Goal: Task Accomplishment & Management: Manage account settings

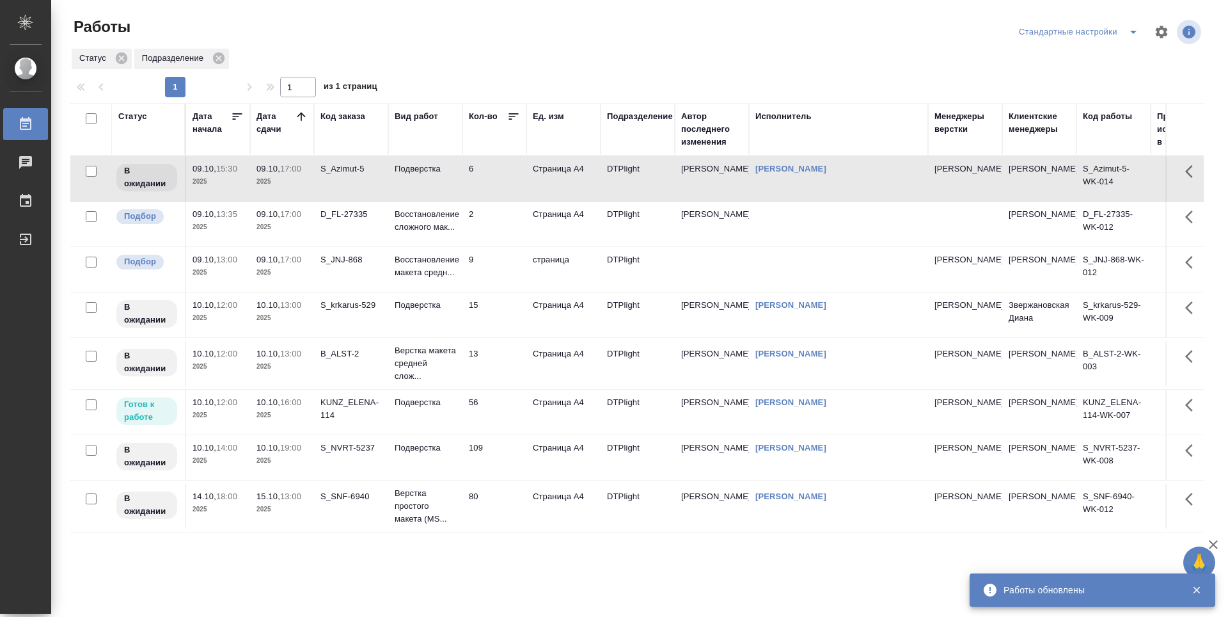
click at [293, 234] on p "2025" at bounding box center [282, 227] width 51 height 13
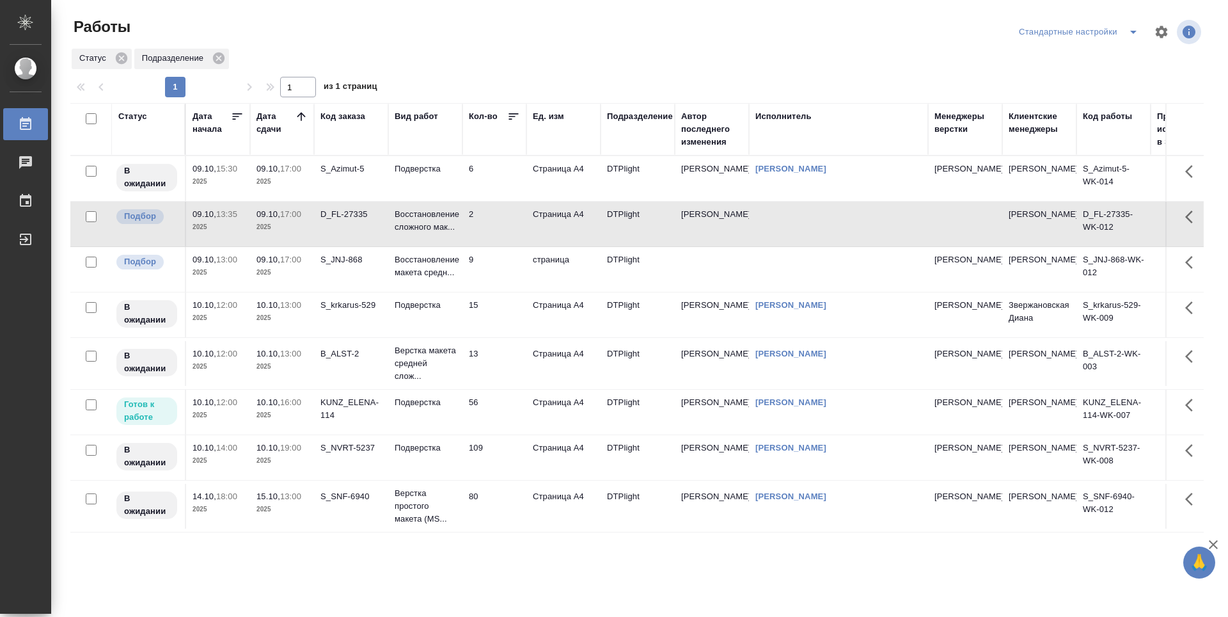
click at [290, 292] on td "09.10, 17:00 2025" at bounding box center [282, 269] width 64 height 45
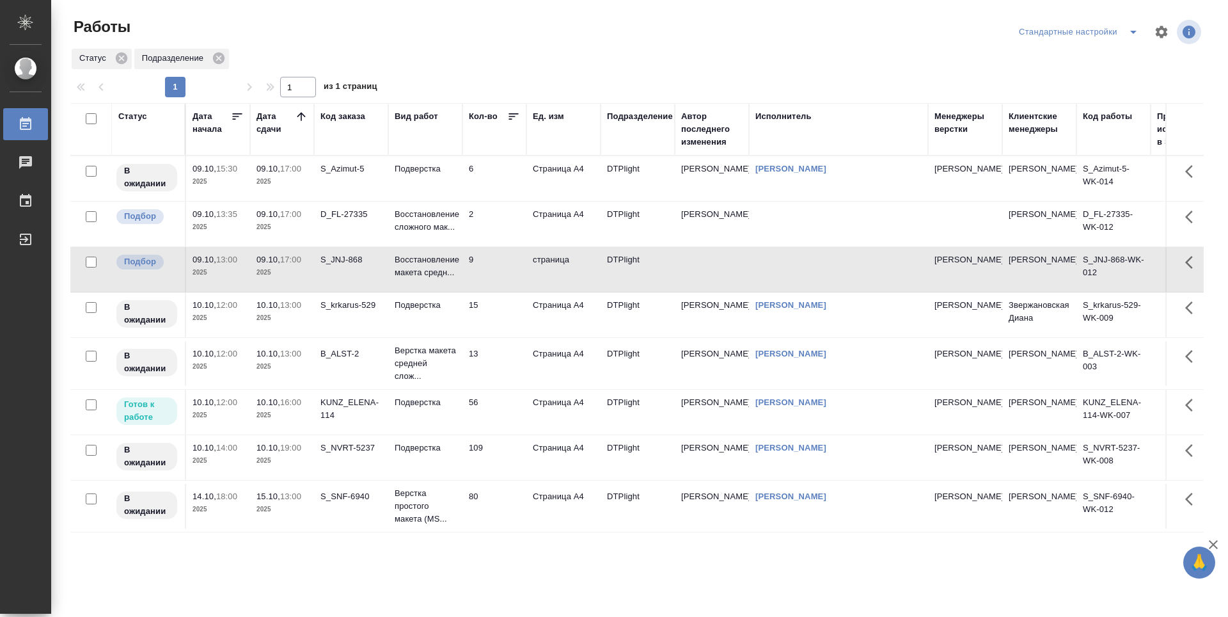
click at [290, 292] on td "09.10, 17:00 2025" at bounding box center [282, 269] width 64 height 45
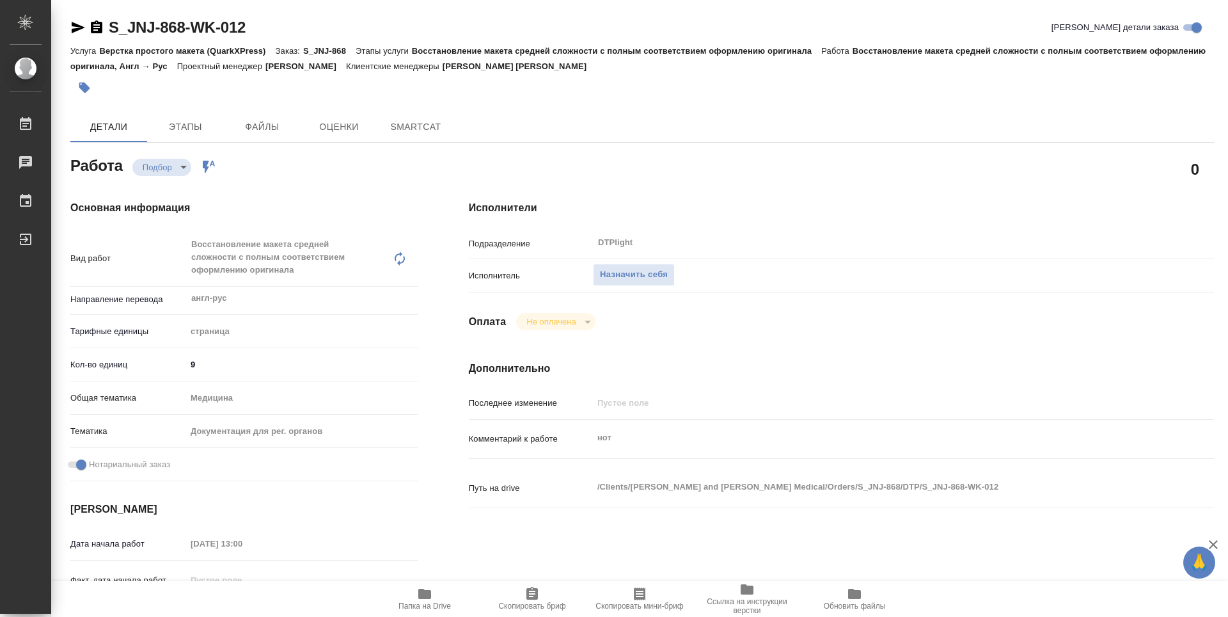
type textarea "x"
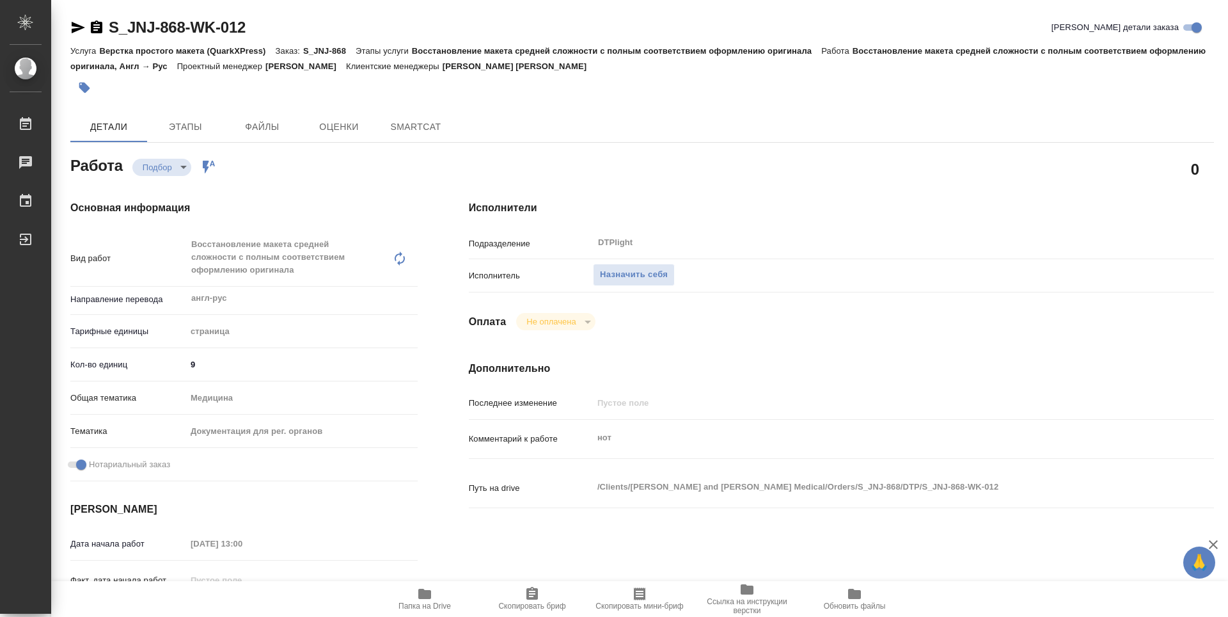
type textarea "x"
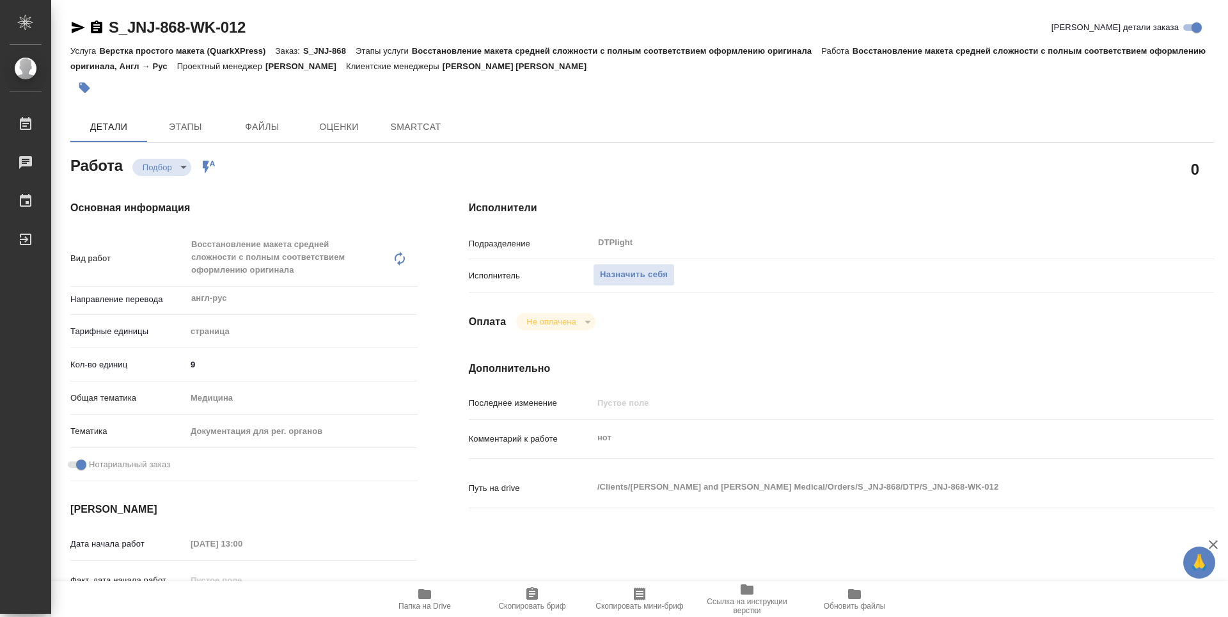
type textarea "x"
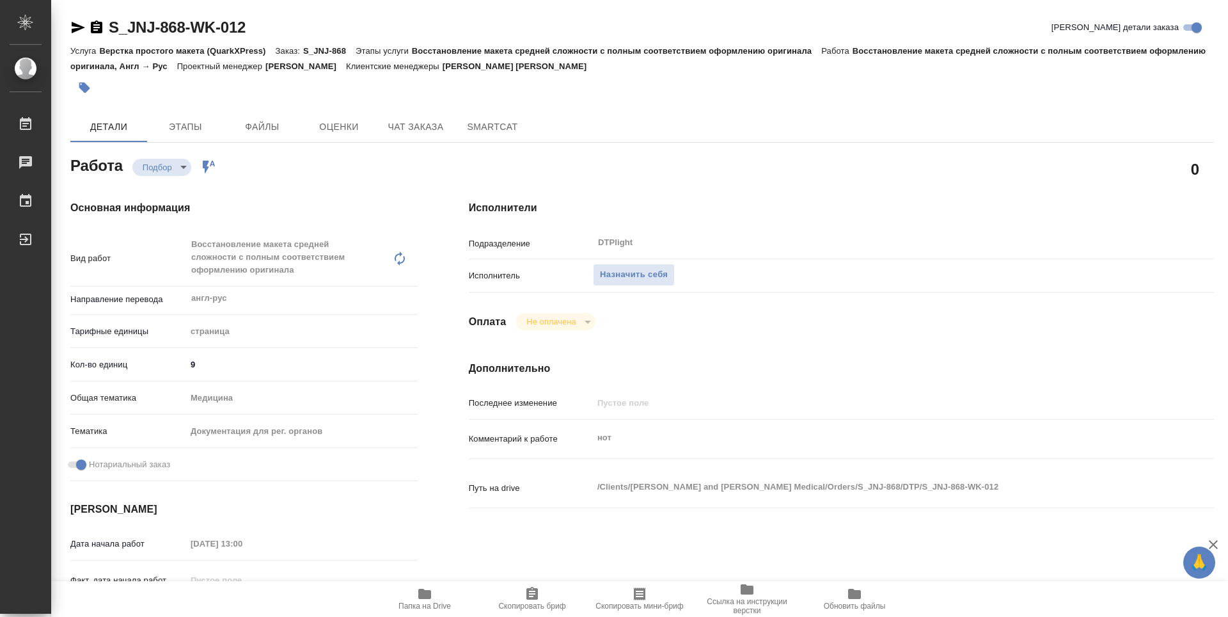
click at [436, 594] on span "Папка на Drive" at bounding box center [425, 598] width 92 height 24
type textarea "x"
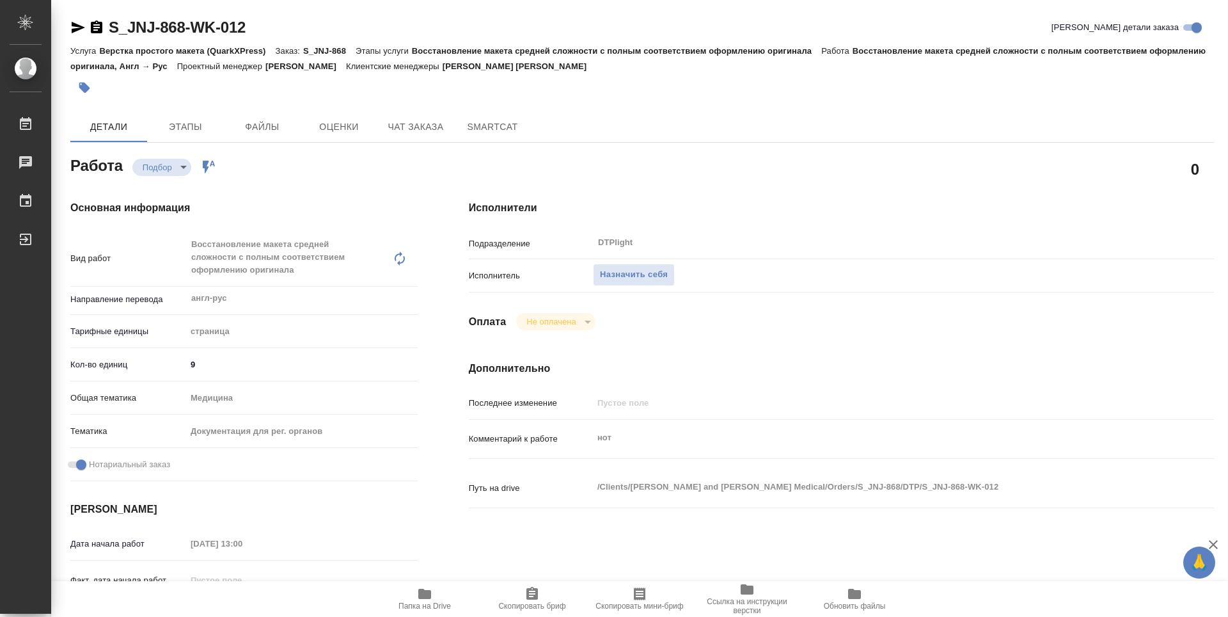
type textarea "x"
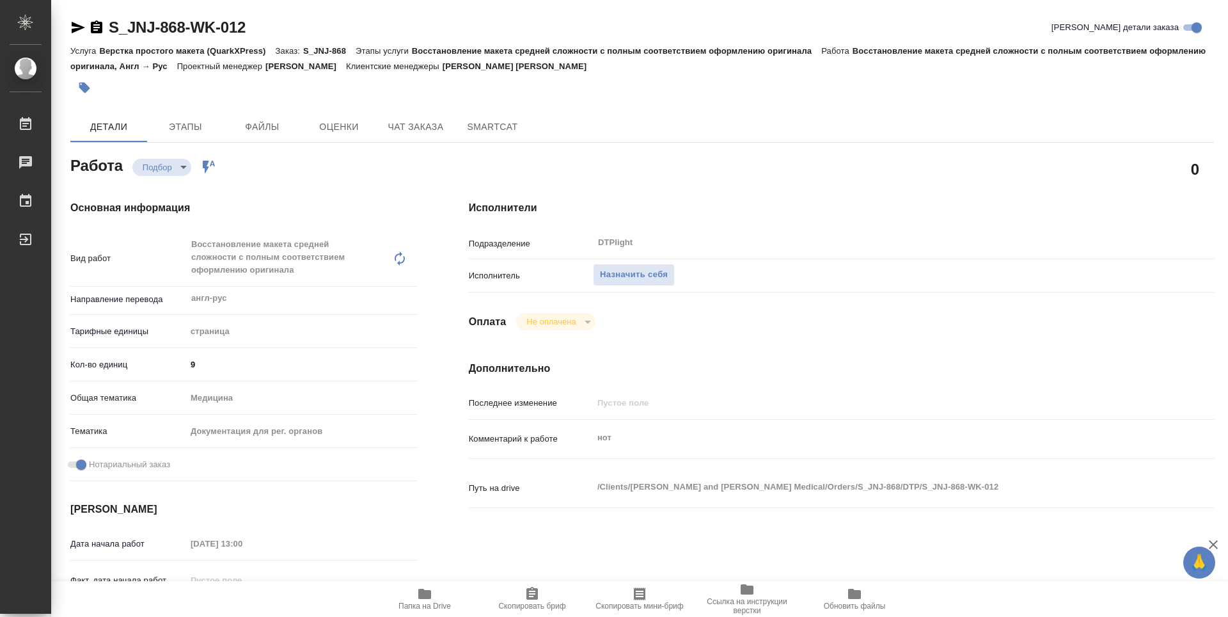
type textarea "x"
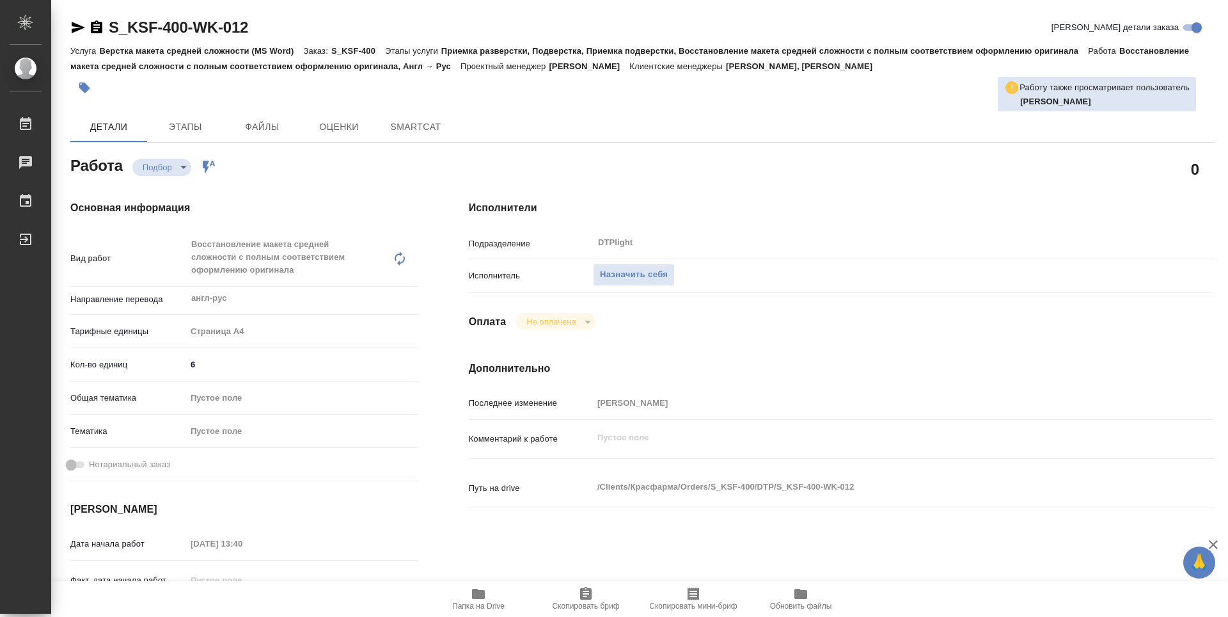
type textarea "x"
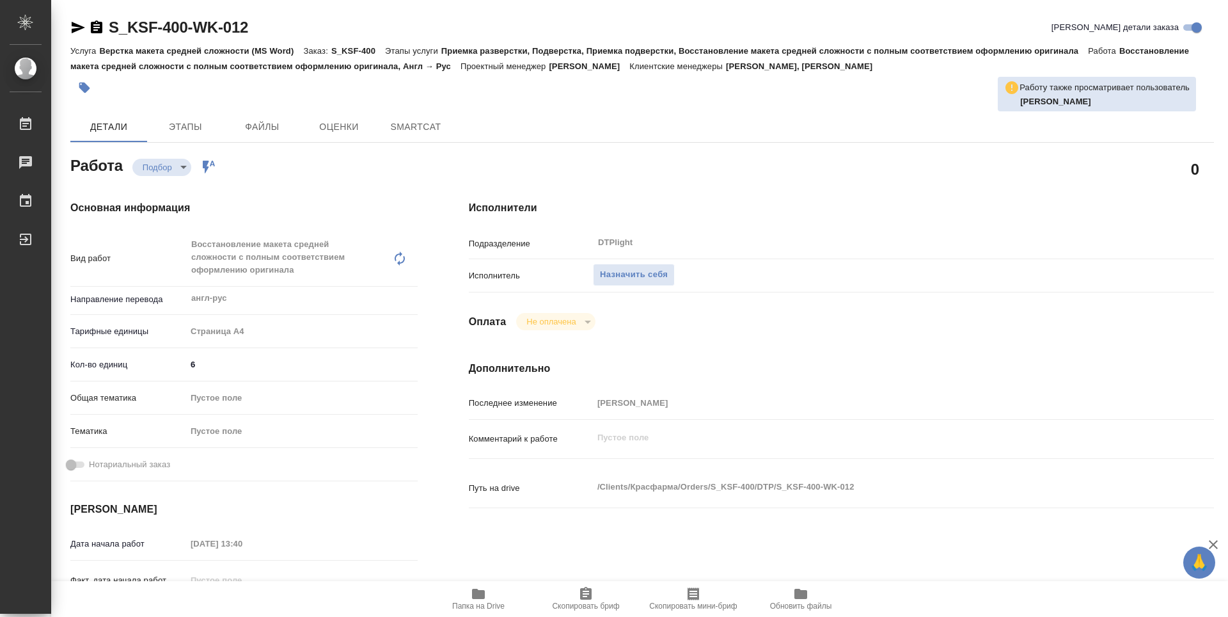
type textarea "x"
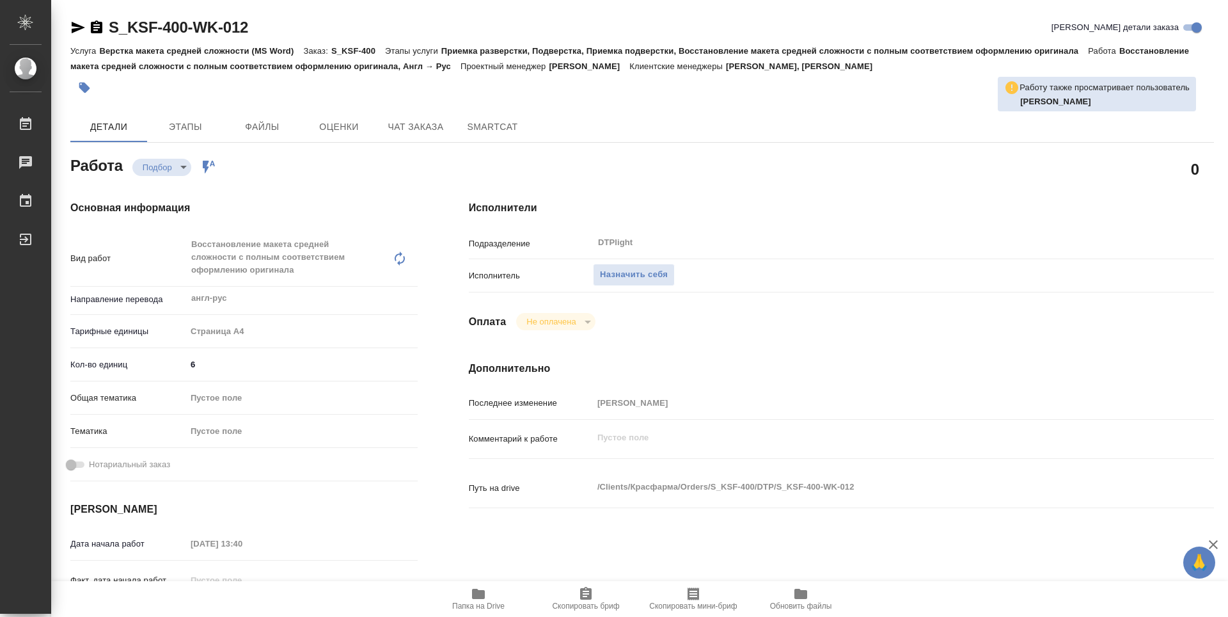
click at [472, 605] on span "Папка на Drive" at bounding box center [478, 605] width 52 height 9
type textarea "x"
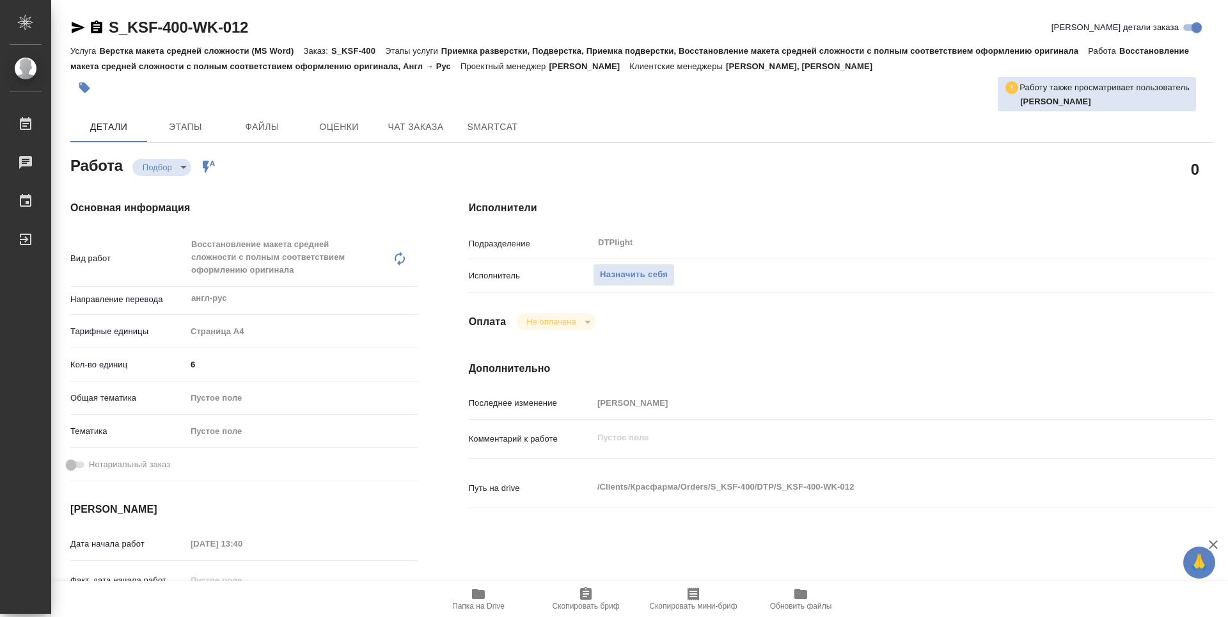
type textarea "x"
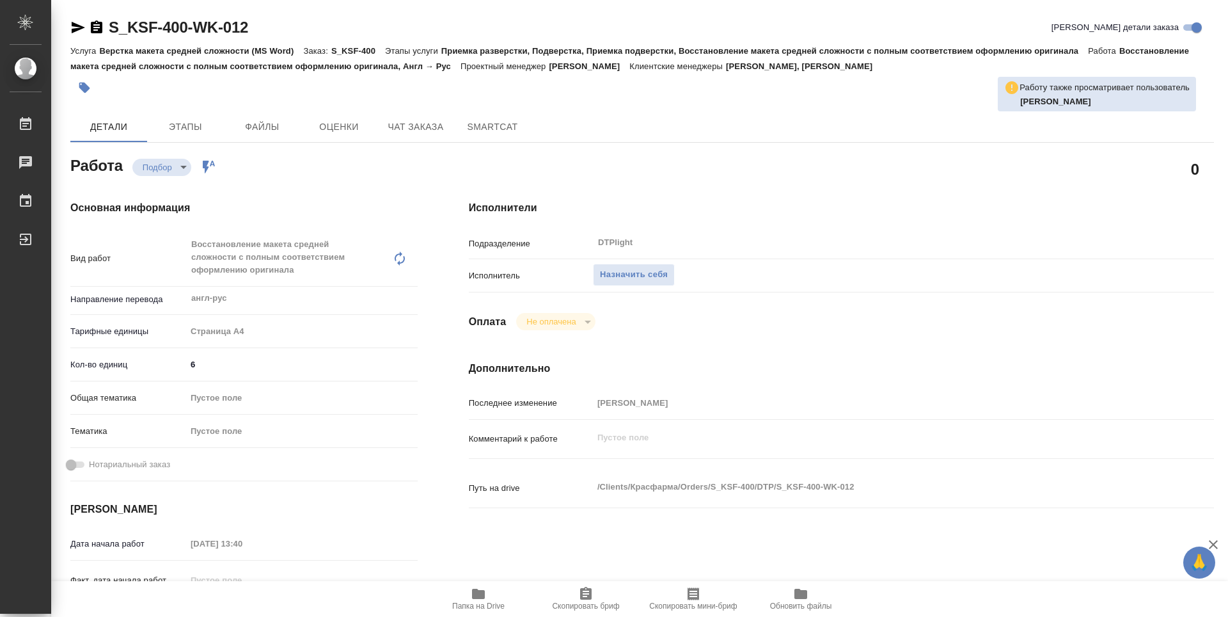
type textarea "x"
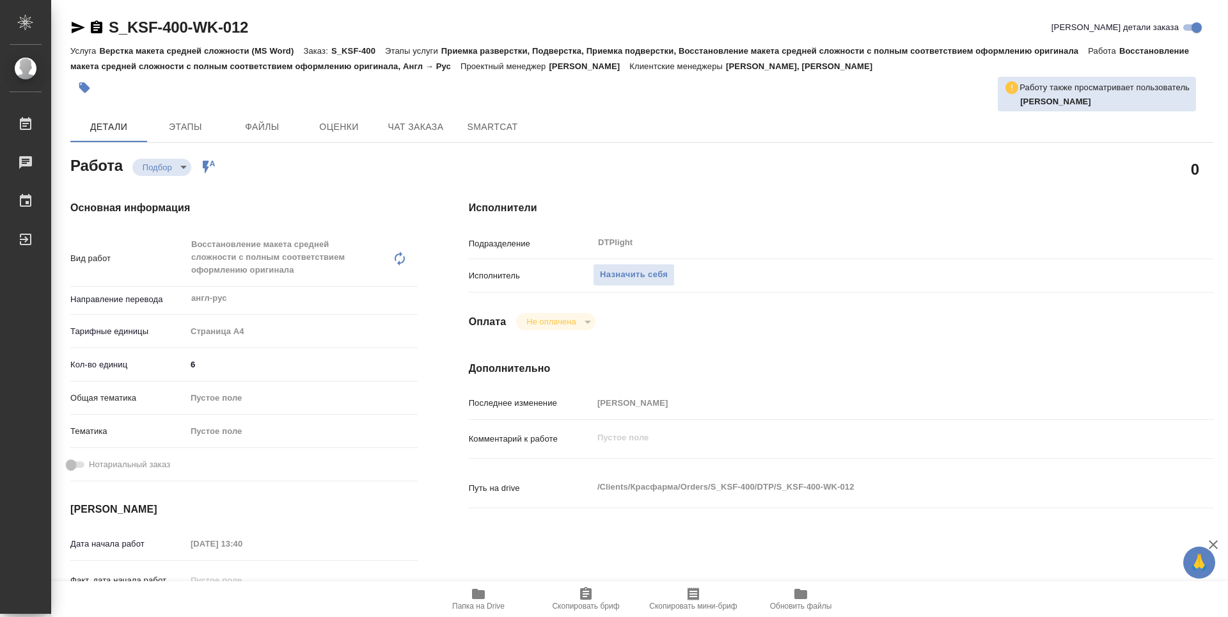
type textarea "x"
click at [628, 276] on span "Назначить себя" at bounding box center [634, 274] width 68 height 15
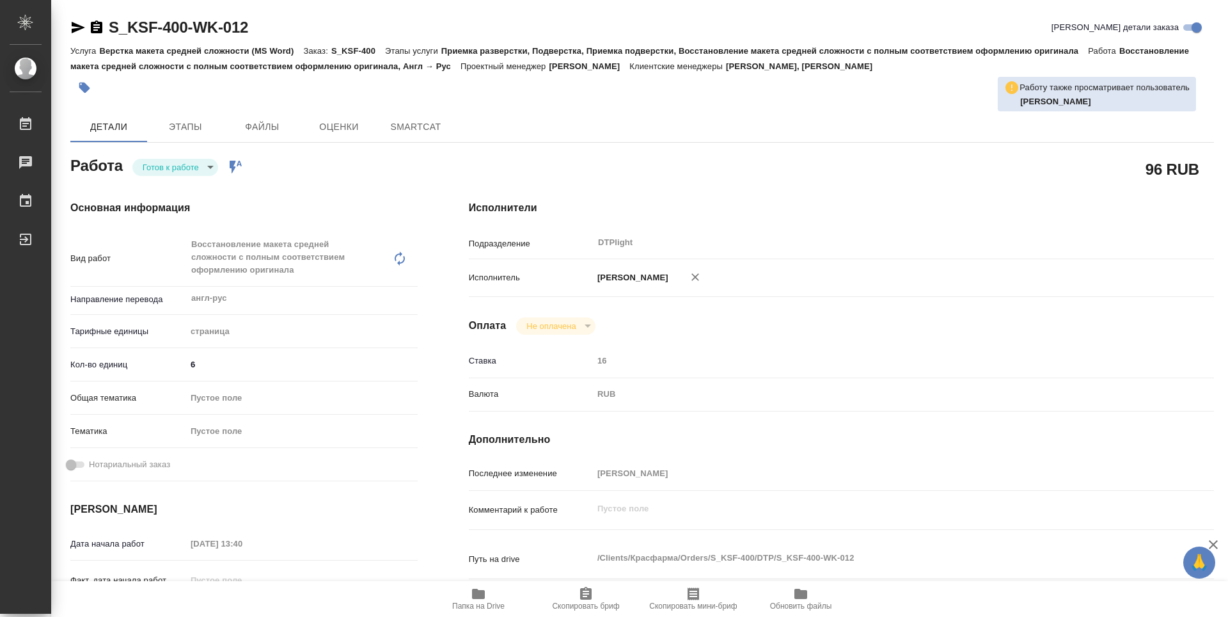
type textarea "x"
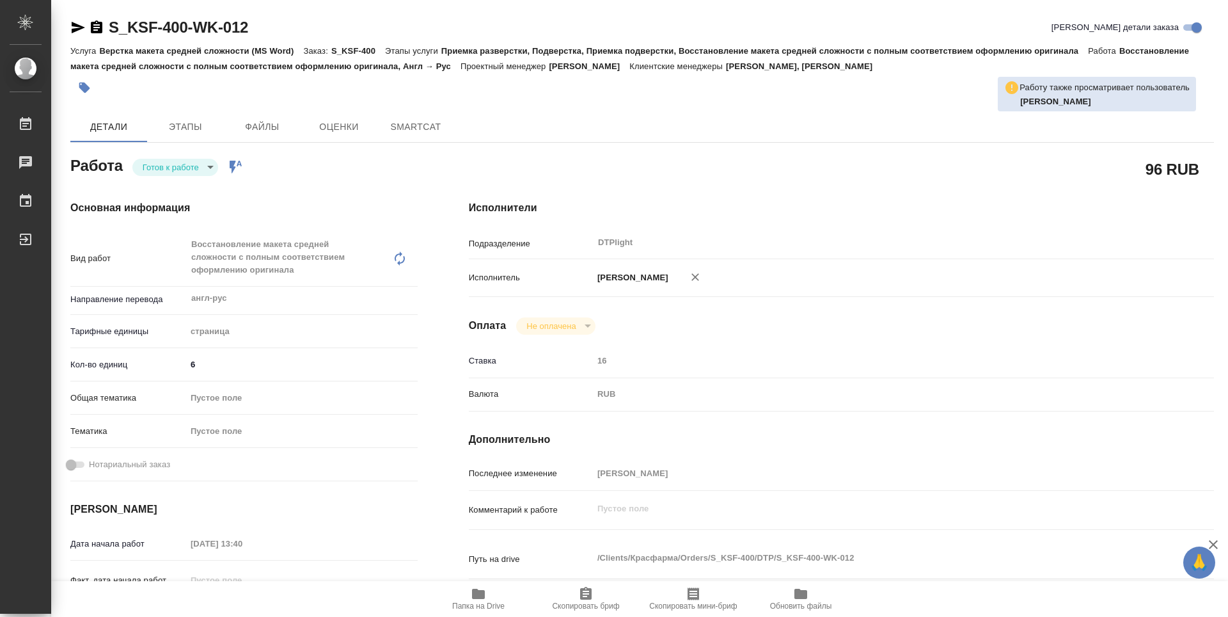
type textarea "x"
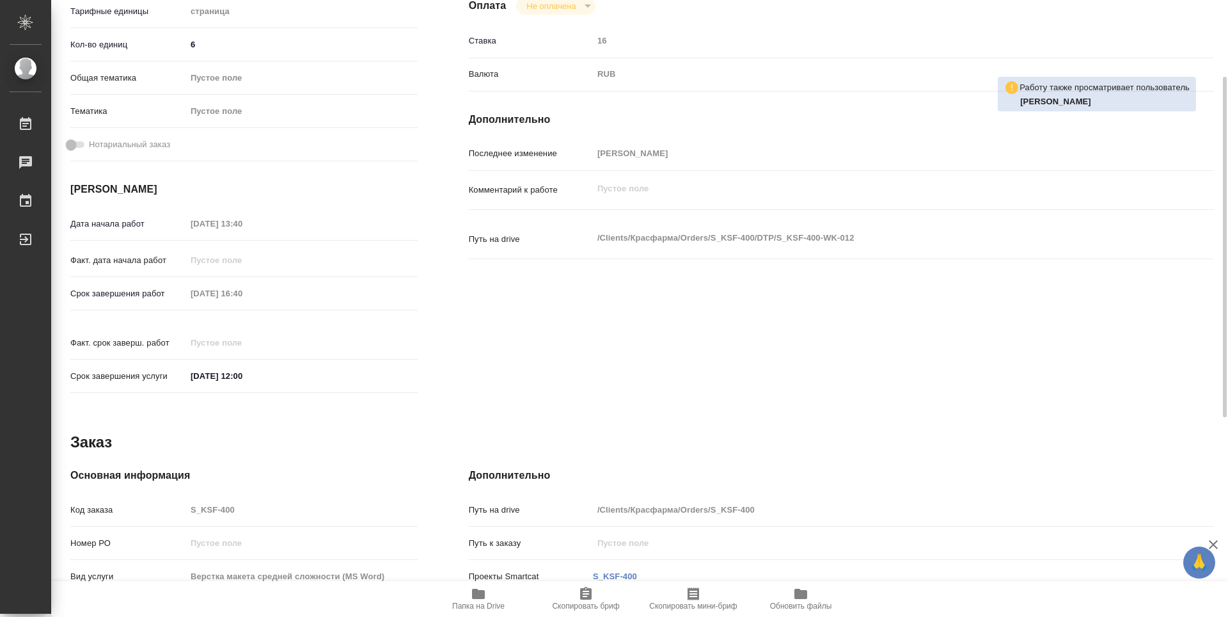
type textarea "x"
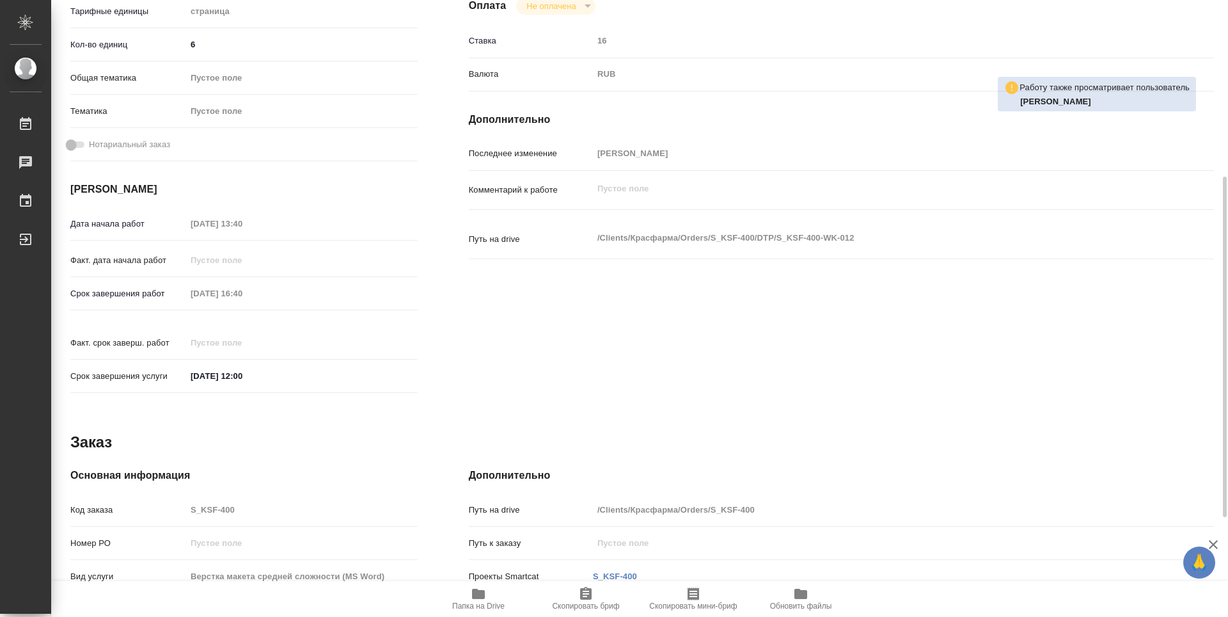
scroll to position [64, 0]
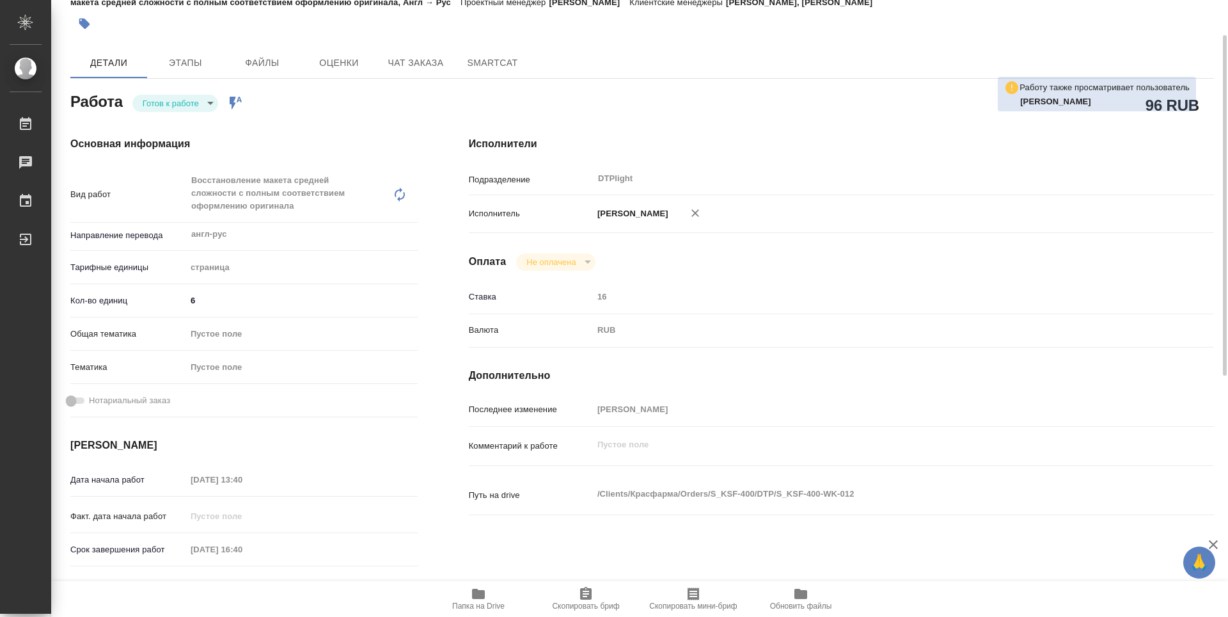
type textarea "x"
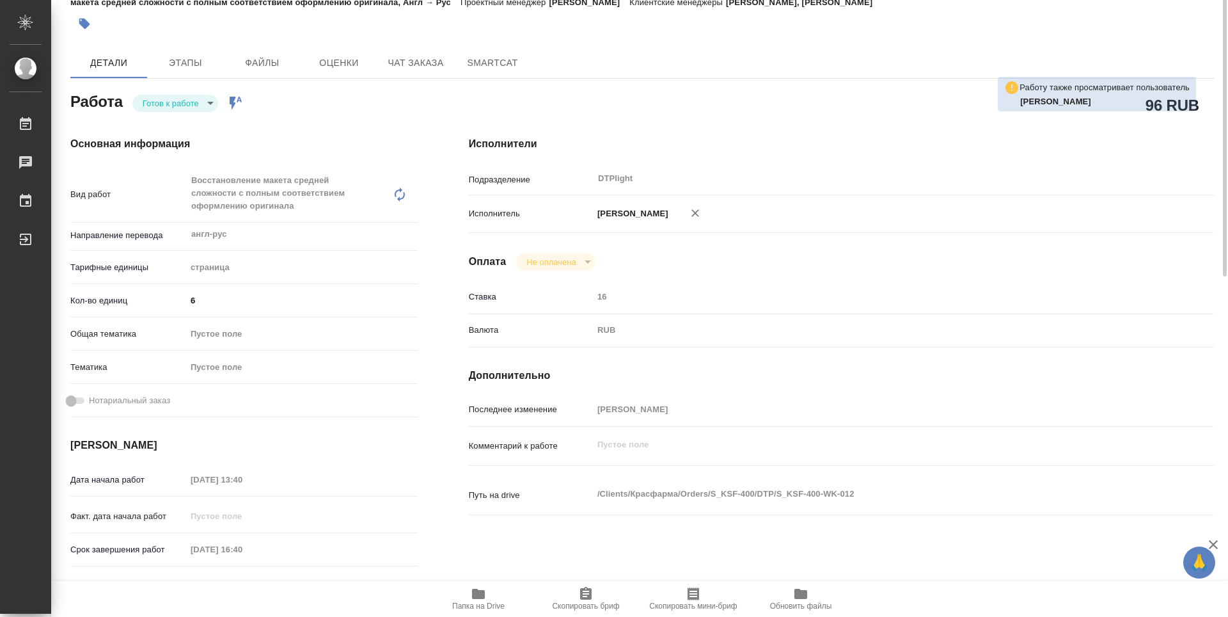
scroll to position [0, 0]
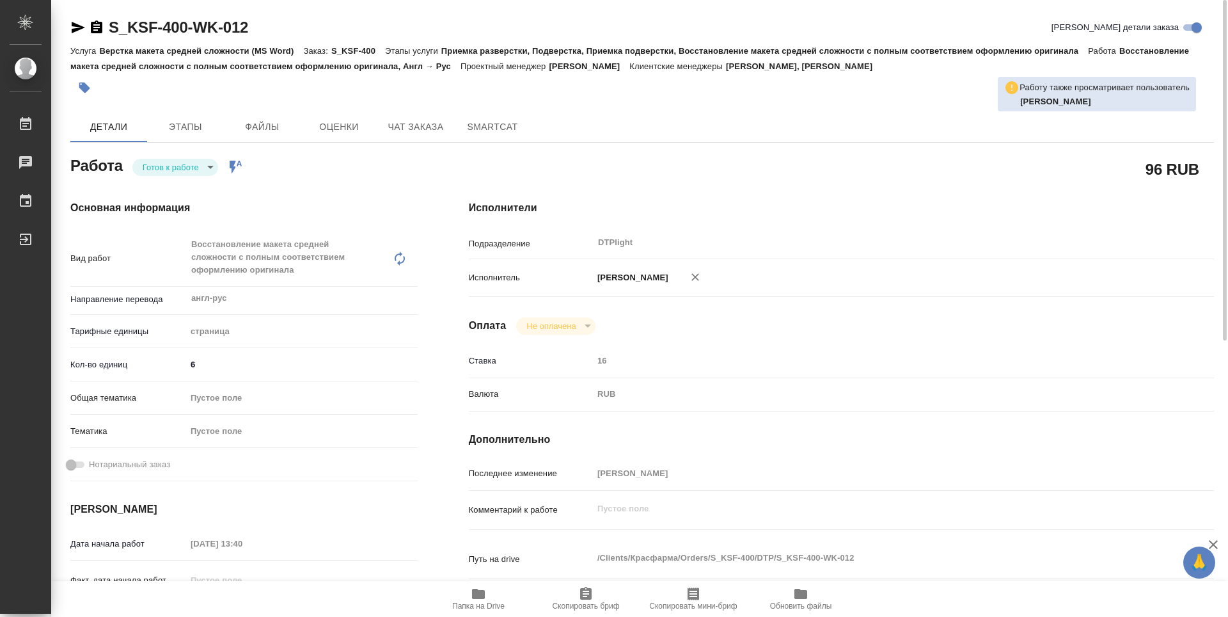
click at [209, 169] on body "🙏 .cls-1 fill:#fff; AWATERA Guselnikov Roman Работы Чаты График Выйти S_KSF-400…" at bounding box center [614, 308] width 1228 height 617
type textarea "x"
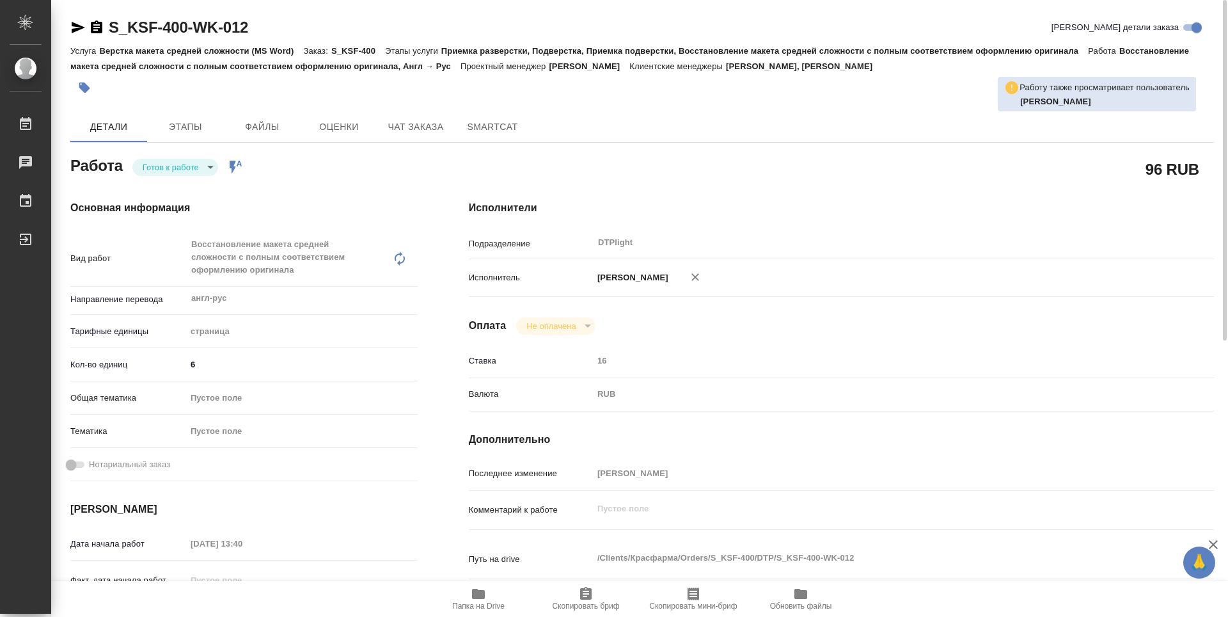
type textarea "x"
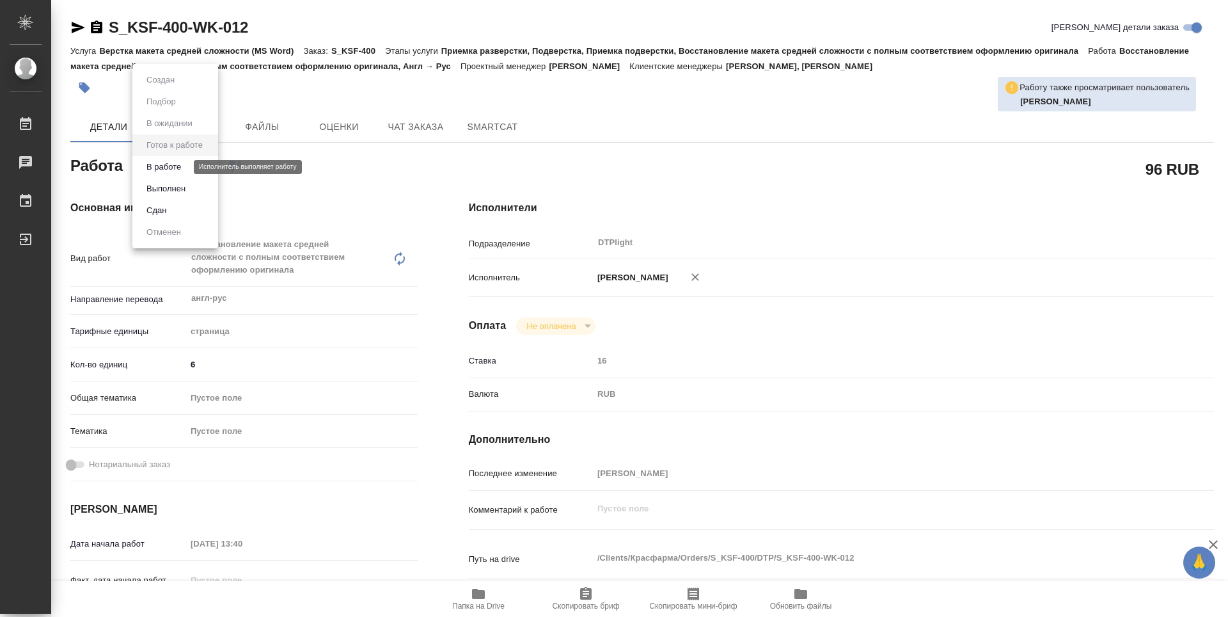
click at [179, 168] on button "В работе" at bounding box center [164, 167] width 42 height 14
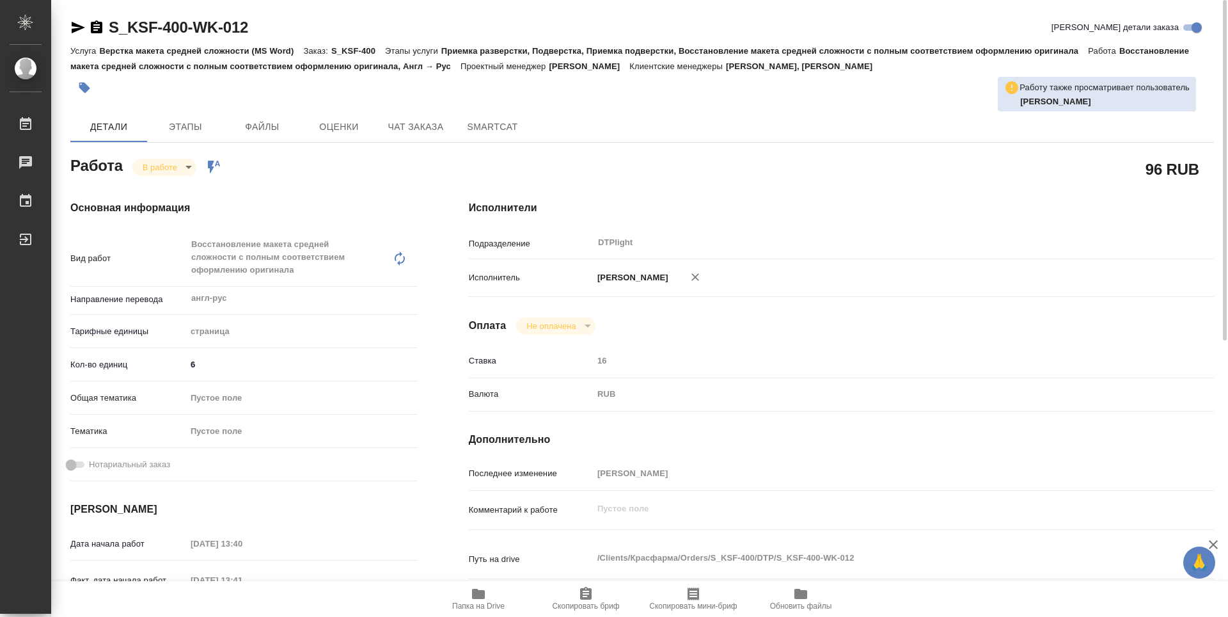
type textarea "x"
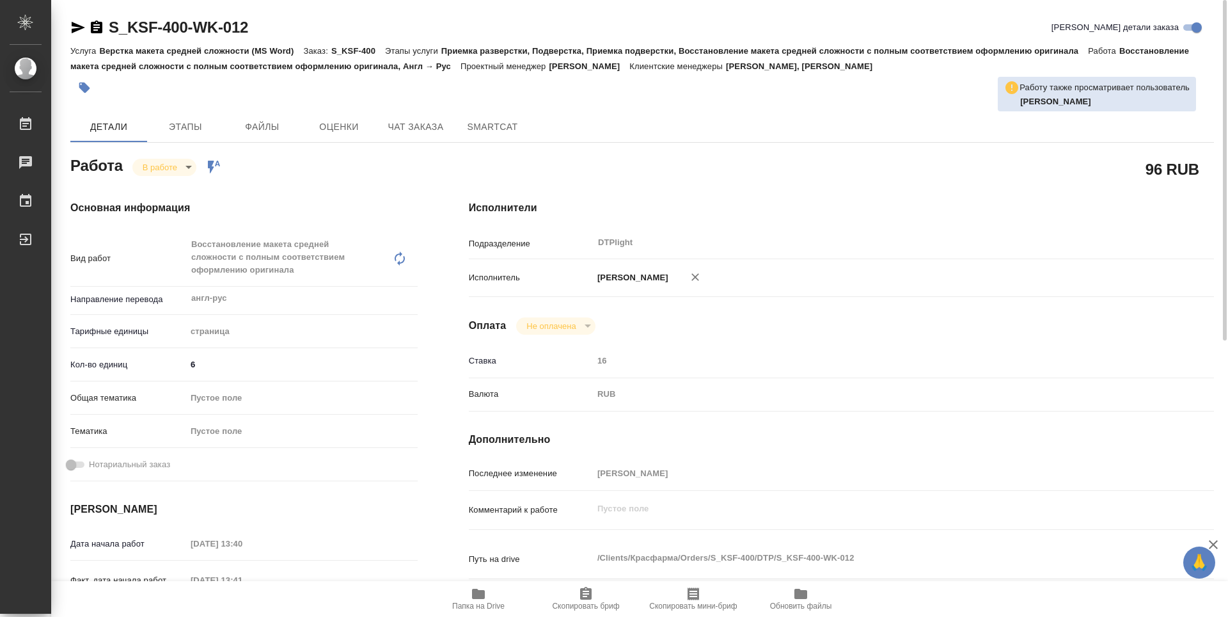
type textarea "x"
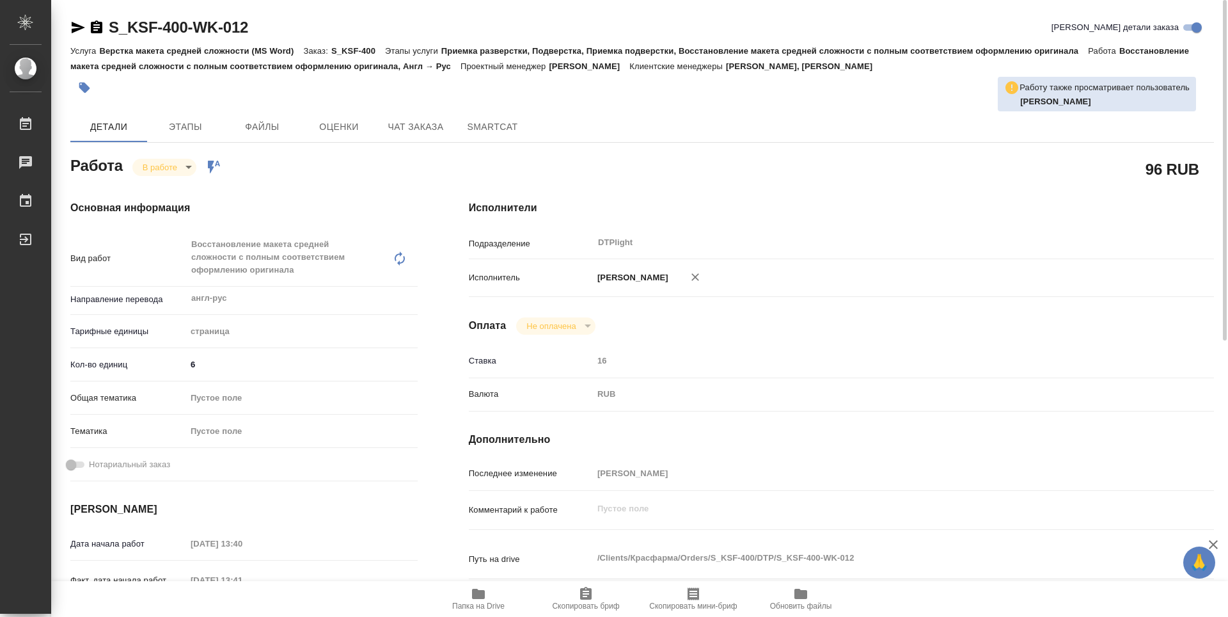
type textarea "x"
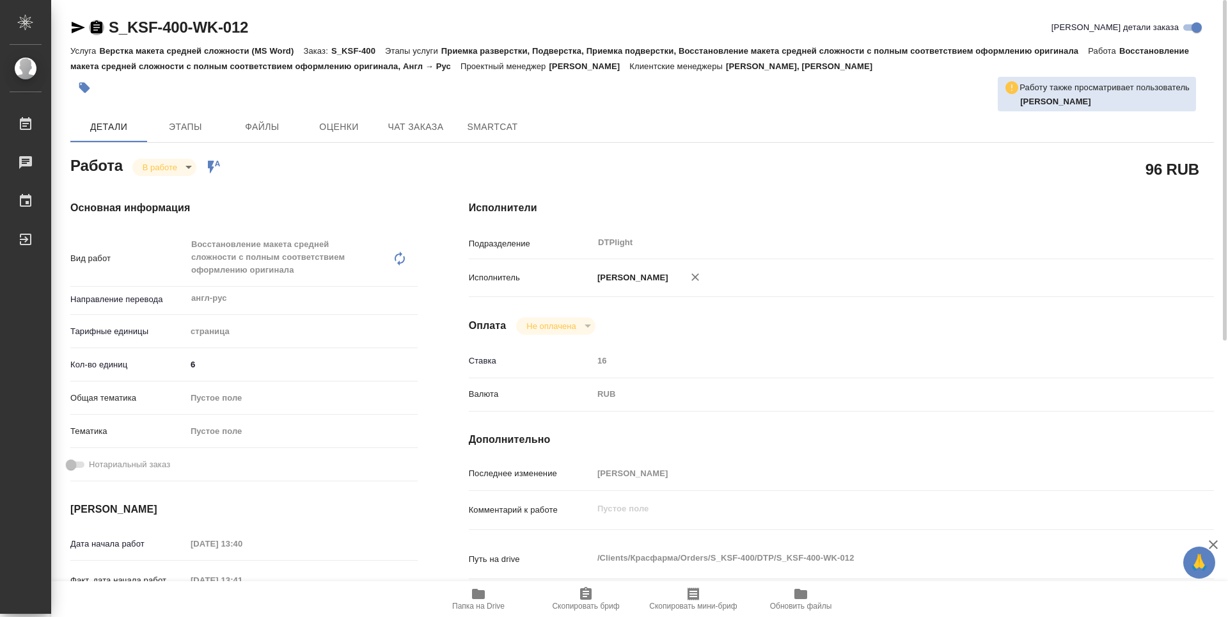
click at [95, 29] on icon "button" at bounding box center [97, 26] width 12 height 13
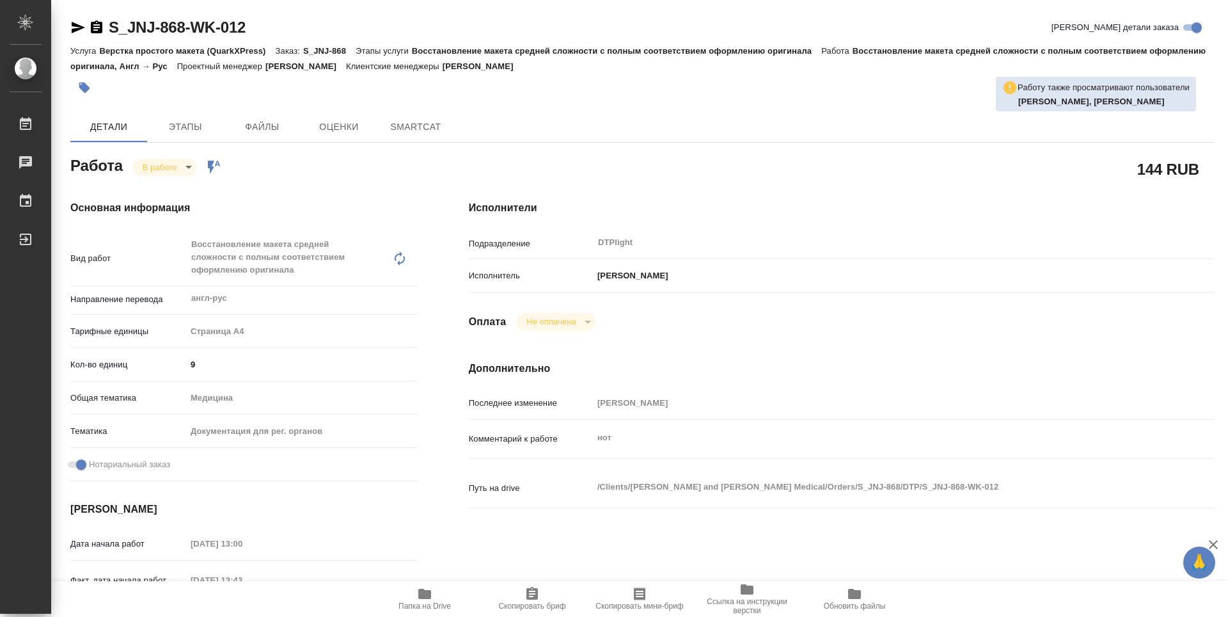
type textarea "x"
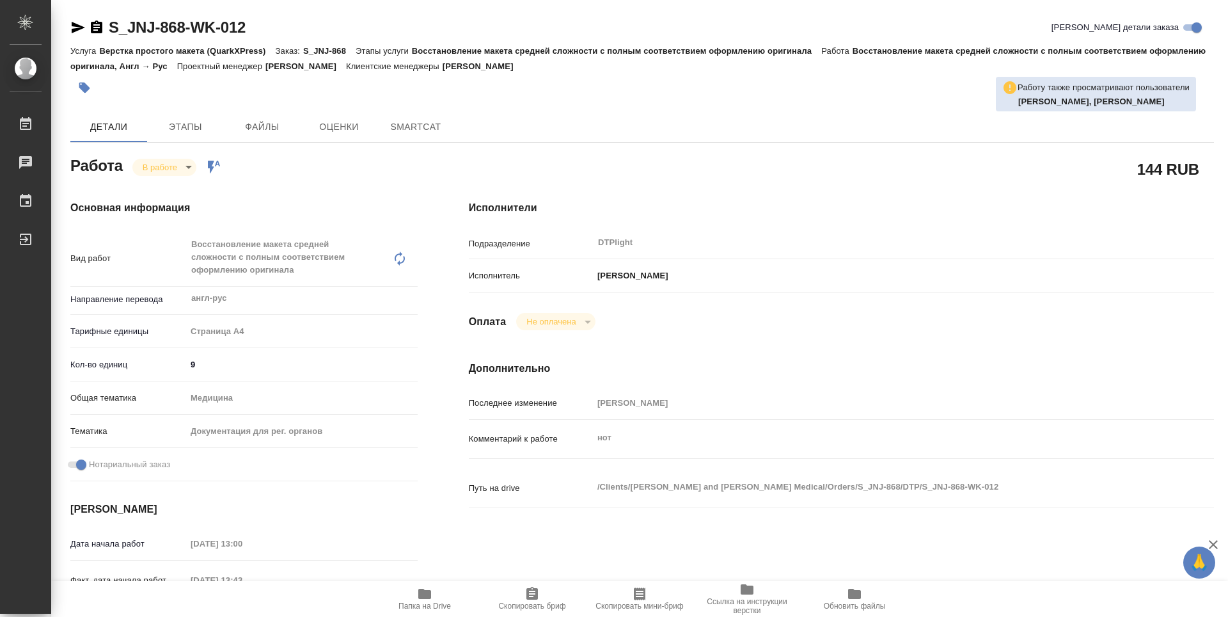
type textarea "x"
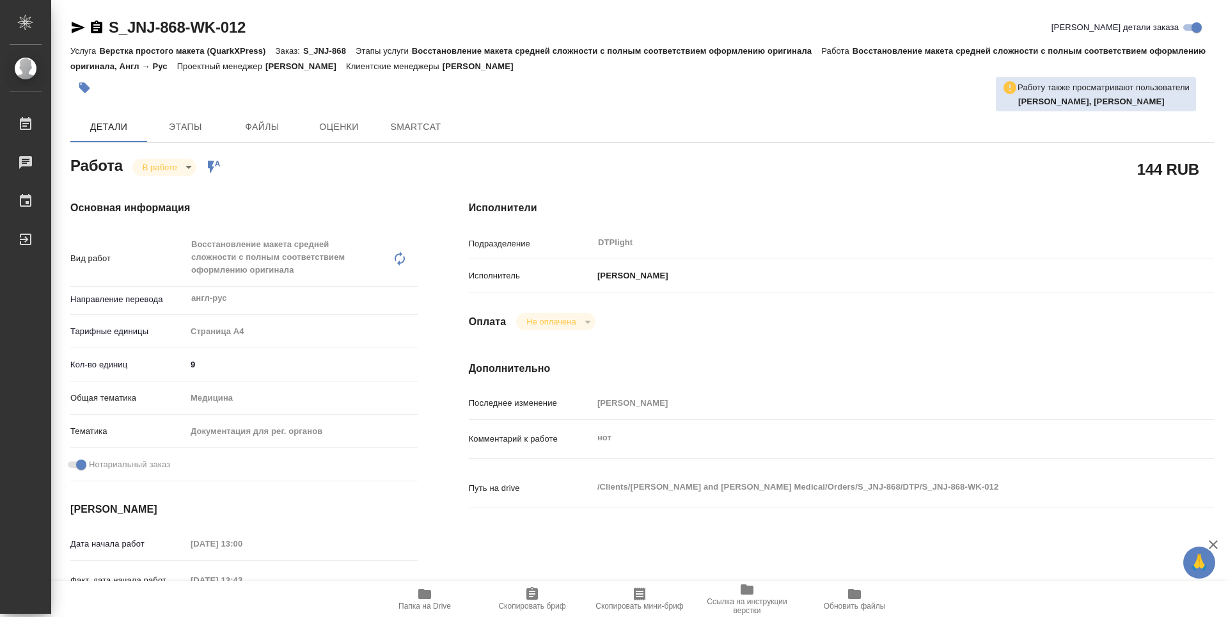
type textarea "x"
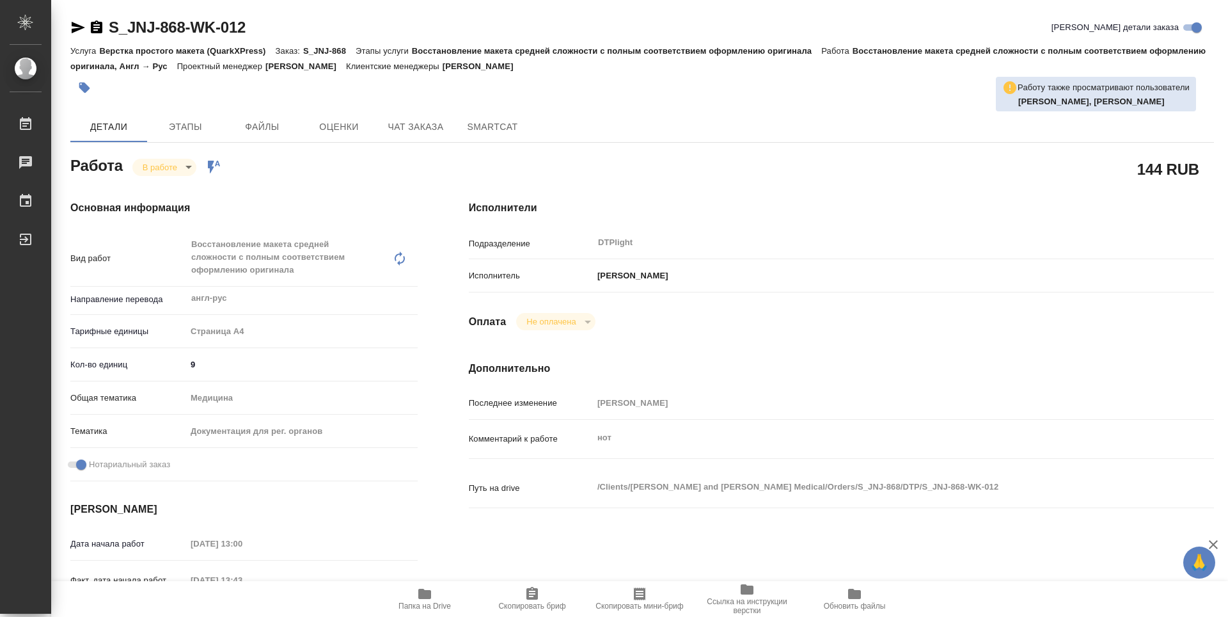
type textarea "x"
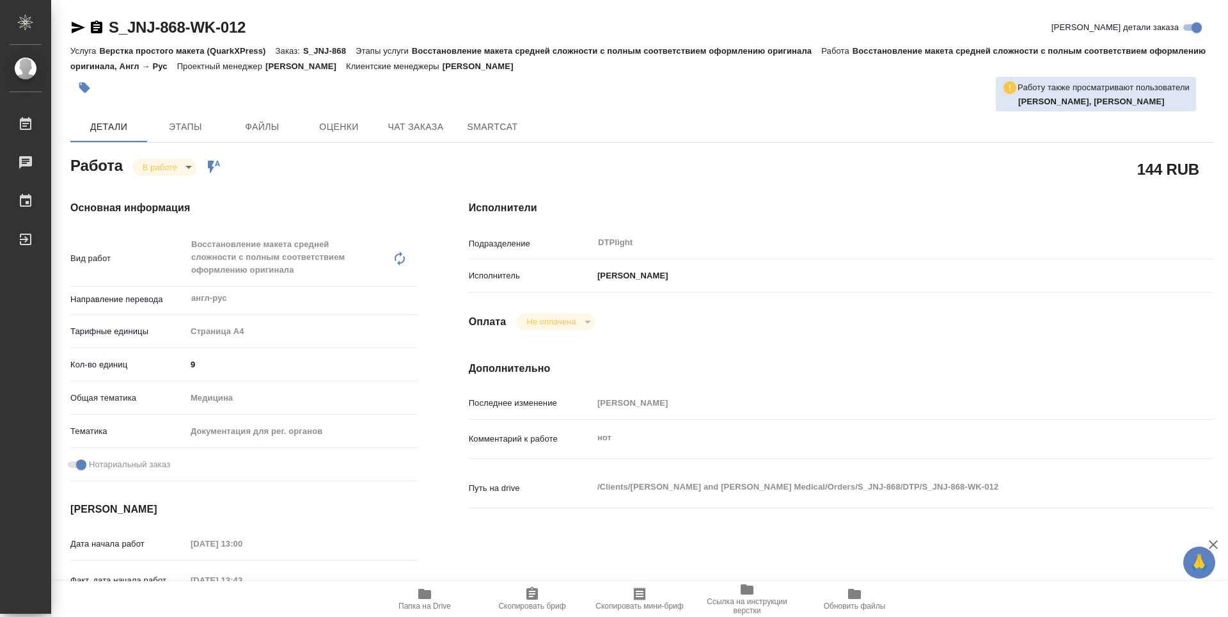
type textarea "x"
